Goal: Use online tool/utility: Utilize a website feature to perform a specific function

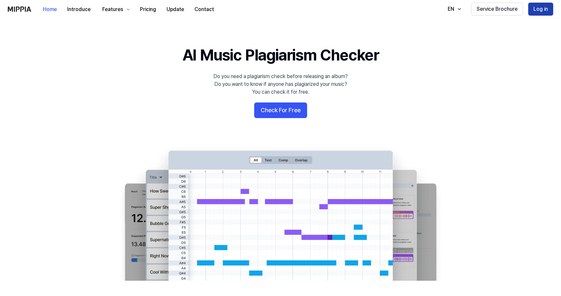
click at [539, 9] on button "Log in" at bounding box center [540, 9] width 25 height 13
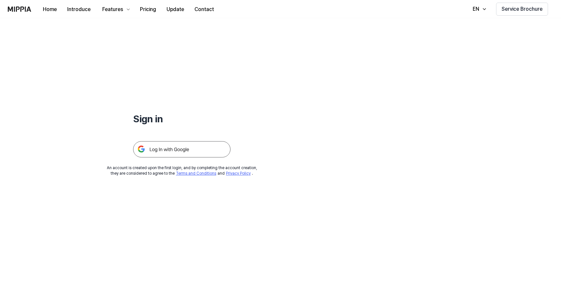
click at [188, 149] on img at bounding box center [181, 149] width 97 height 16
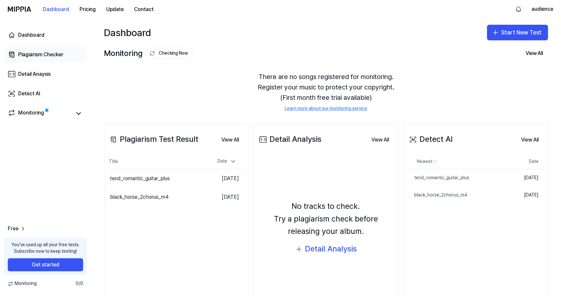
click at [48, 55] on div "Plagiarism Checker" at bounding box center [40, 55] width 45 height 8
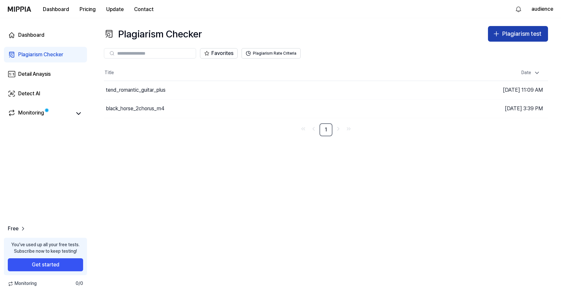
click at [516, 31] on div "Plagiarism test" at bounding box center [521, 33] width 39 height 9
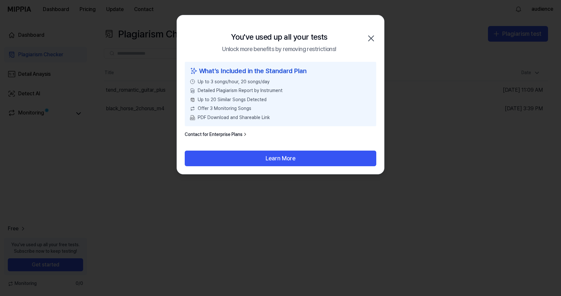
click at [373, 38] on icon "button" at bounding box center [371, 38] width 10 height 10
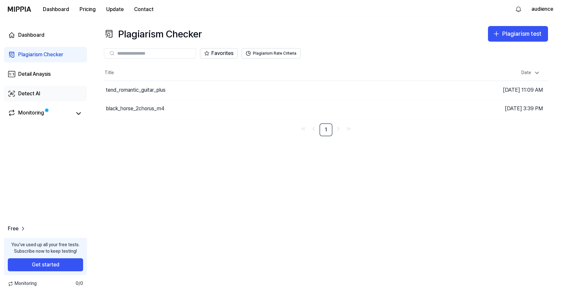
click at [30, 96] on div "Detect AI" at bounding box center [29, 94] width 22 height 8
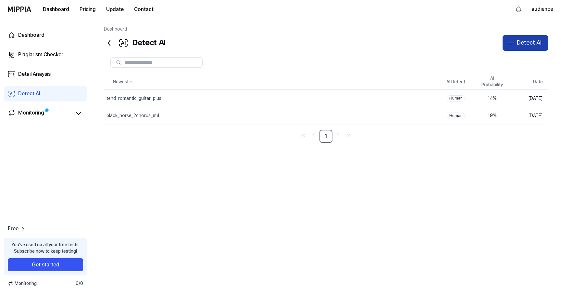
click at [516, 41] on button "Detect AI" at bounding box center [525, 43] width 45 height 16
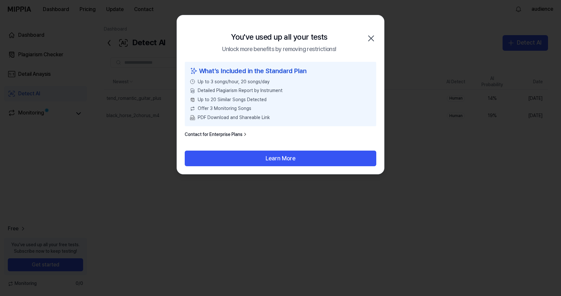
click at [370, 40] on icon "button" at bounding box center [371, 38] width 10 height 10
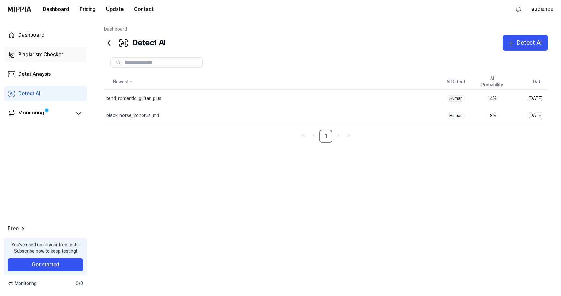
click at [51, 56] on div "Plagiarism Checker" at bounding box center [40, 55] width 45 height 8
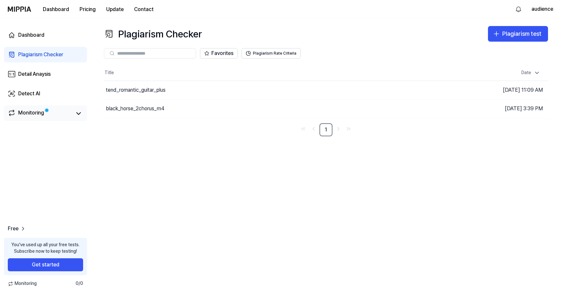
click at [32, 113] on div "Monitoring" at bounding box center [31, 113] width 26 height 9
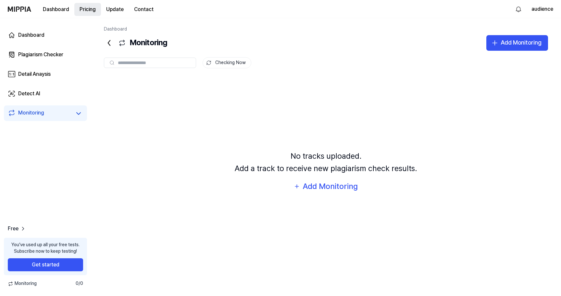
click at [89, 10] on button "Pricing" at bounding box center [87, 9] width 27 height 13
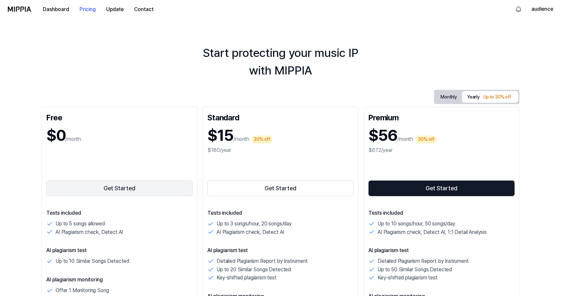
click at [116, 188] on button "Get Started" at bounding box center [119, 188] width 146 height 16
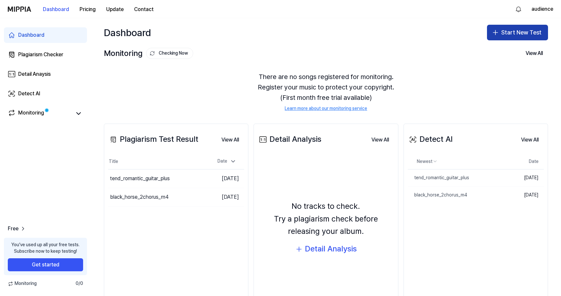
click at [507, 33] on button "Start New Test" at bounding box center [517, 33] width 61 height 16
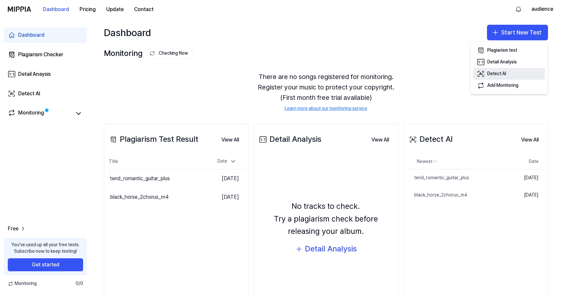
click at [496, 74] on div "Detect AI" at bounding box center [496, 73] width 19 height 6
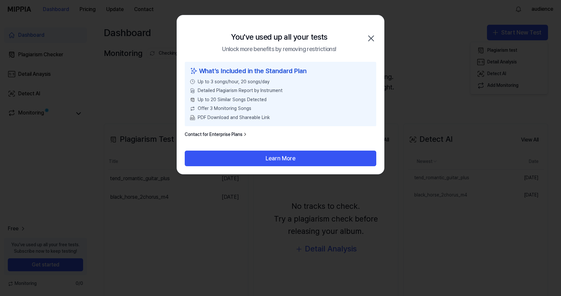
click at [370, 35] on icon "button" at bounding box center [371, 38] width 10 height 10
